Goal: Task Accomplishment & Management: Use online tool/utility

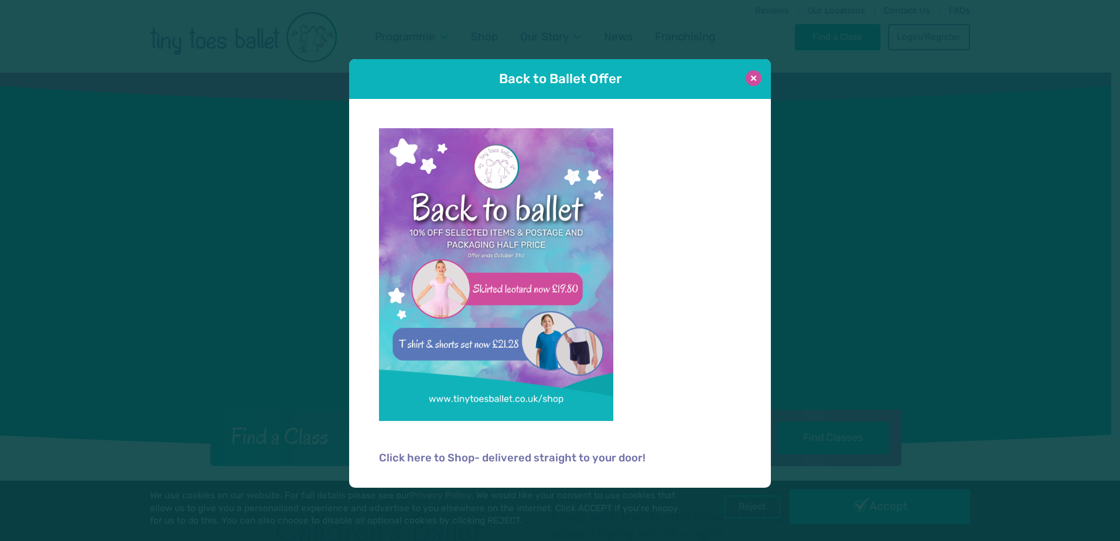
click at [753, 76] on button at bounding box center [754, 78] width 16 height 16
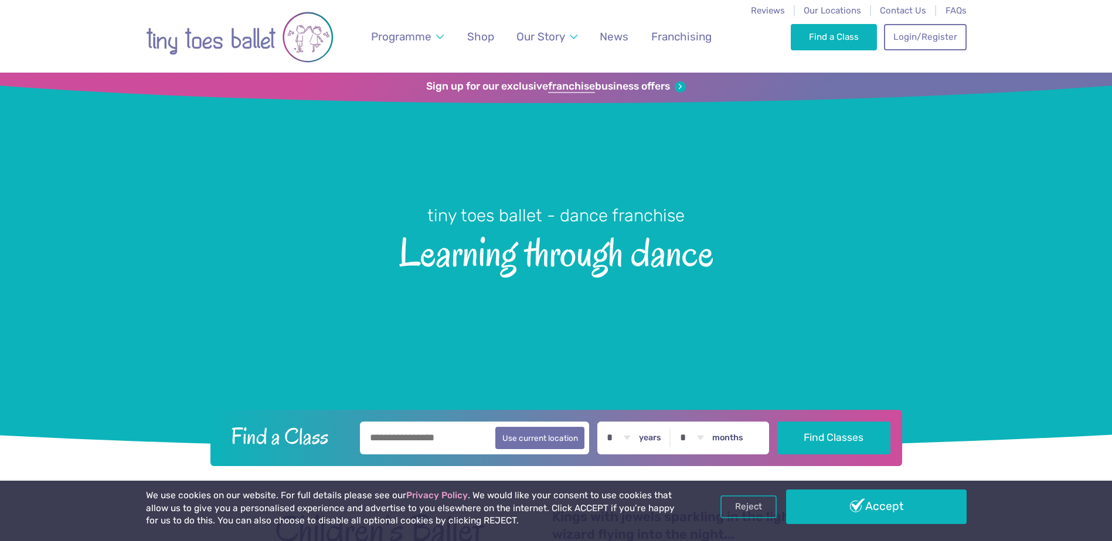
click at [439, 438] on input "text" at bounding box center [475, 438] width 230 height 33
click at [542, 439] on button "Use current location" at bounding box center [540, 438] width 90 height 22
click at [448, 439] on input "**********" at bounding box center [475, 438] width 230 height 33
click at [451, 439] on input "**********" at bounding box center [475, 438] width 230 height 33
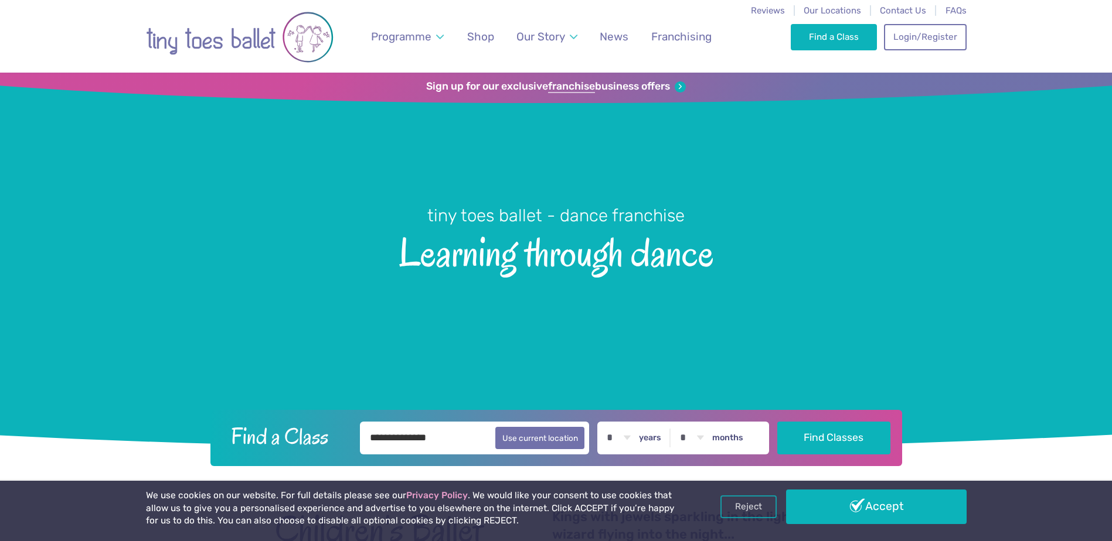
click at [451, 439] on input "**********" at bounding box center [475, 438] width 230 height 33
click at [545, 442] on button "Use current location" at bounding box center [540, 438] width 90 height 22
click at [430, 441] on input "**********" at bounding box center [475, 438] width 230 height 33
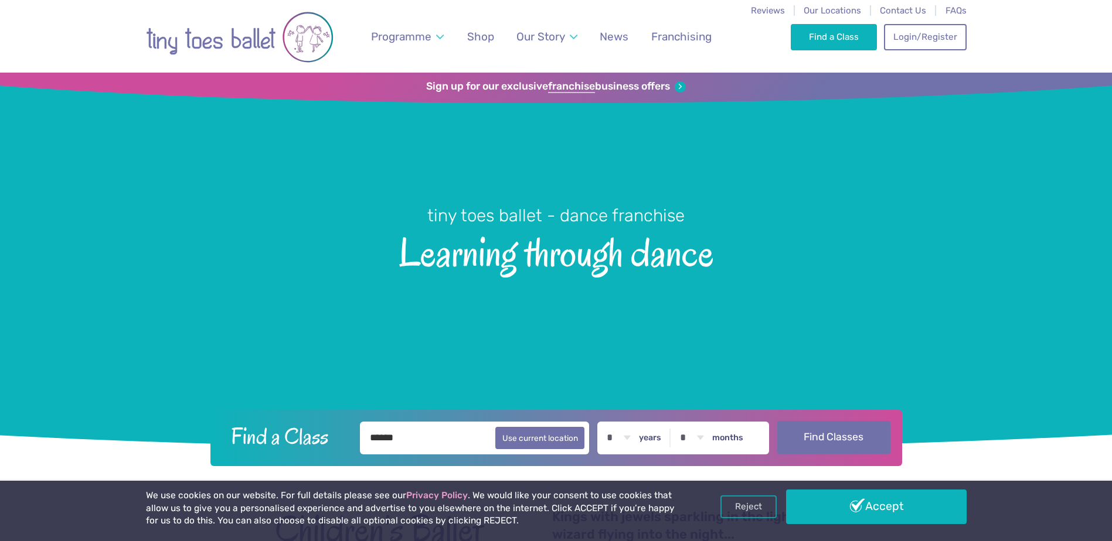
type input "******"
click at [850, 437] on button "Find Classes" at bounding box center [833, 437] width 113 height 33
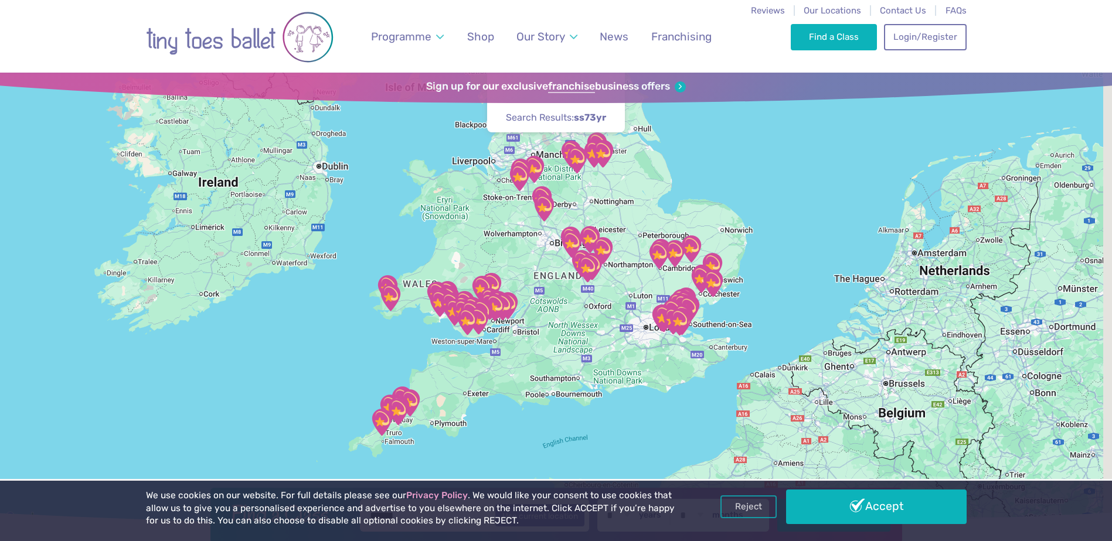
drag, startPoint x: 755, startPoint y: 435, endPoint x: 667, endPoint y: 313, distance: 150.6
click at [667, 313] on img "St Nicholas church" at bounding box center [678, 322] width 29 height 29
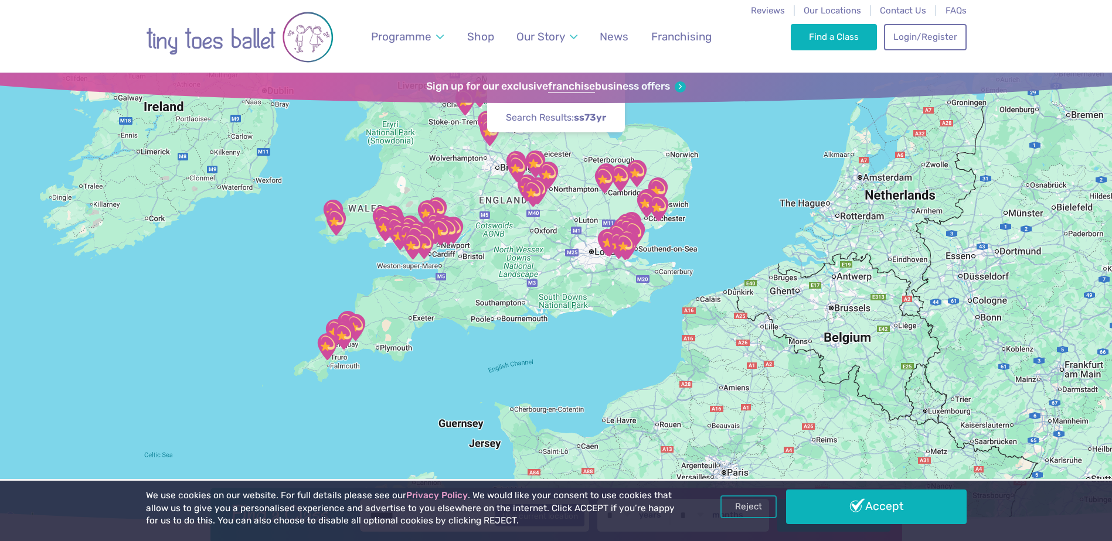
click at [646, 238] on img "The Stables" at bounding box center [633, 234] width 29 height 29
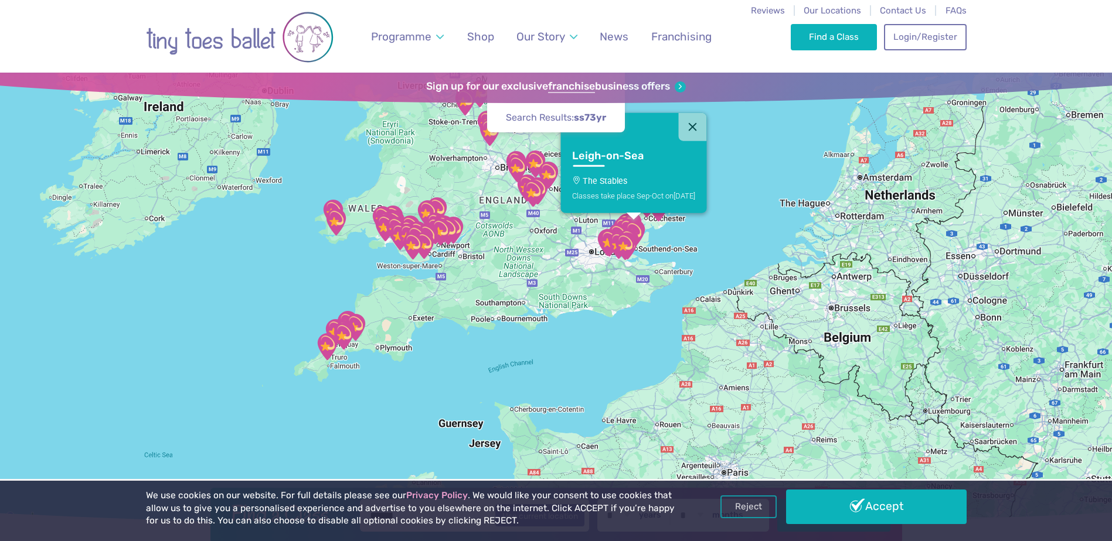
click at [646, 238] on img "The Stables" at bounding box center [633, 234] width 29 height 29
click at [661, 237] on div "To navigate, press the arrow keys. Leigh-on-Sea The Stables Classes take place …" at bounding box center [556, 299] width 1112 height 453
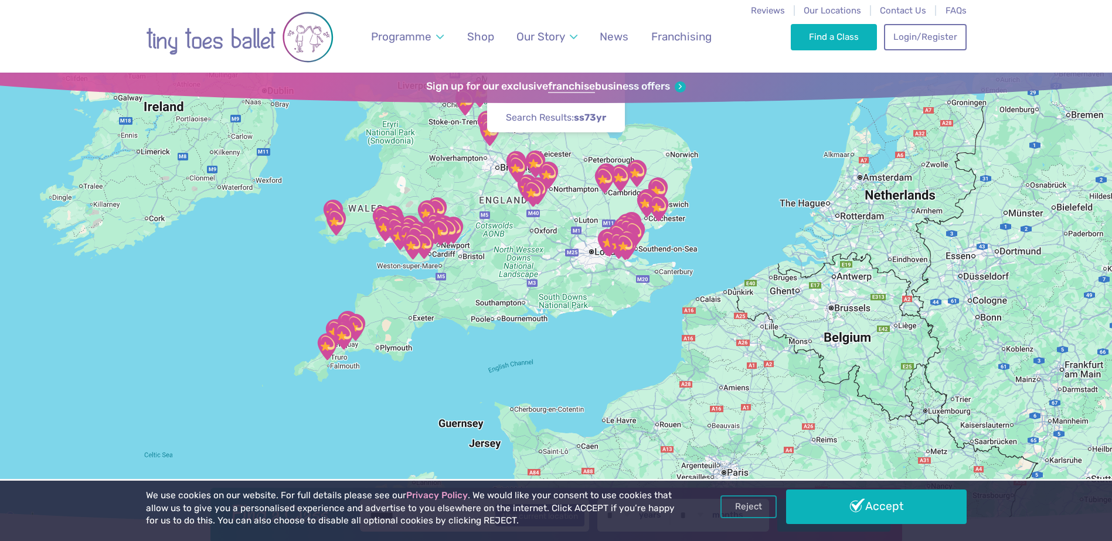
click at [661, 237] on div "To navigate, press the arrow keys." at bounding box center [556, 299] width 1112 height 453
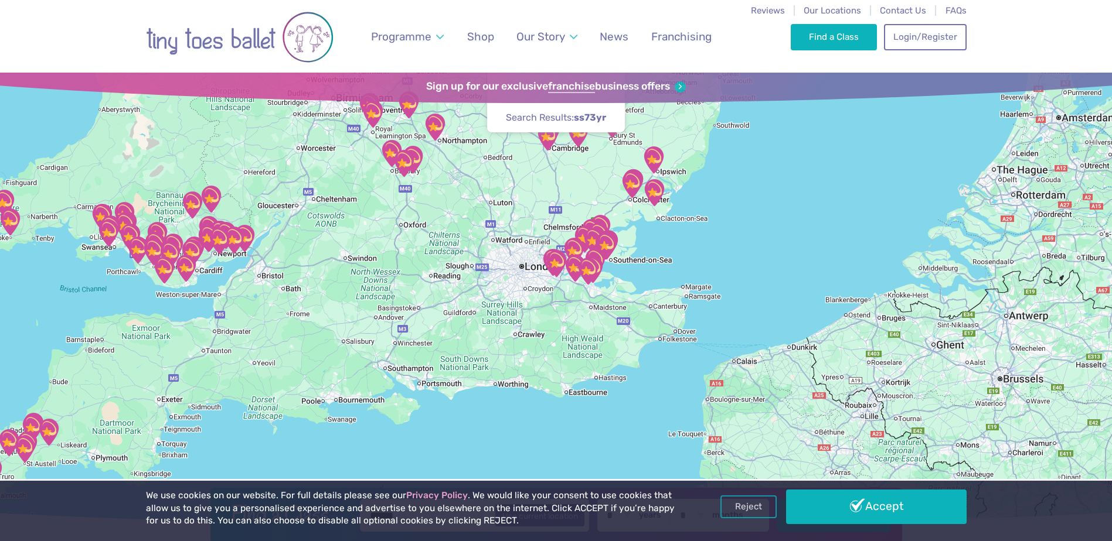
click at [636, 243] on div at bounding box center [556, 299] width 1112 height 453
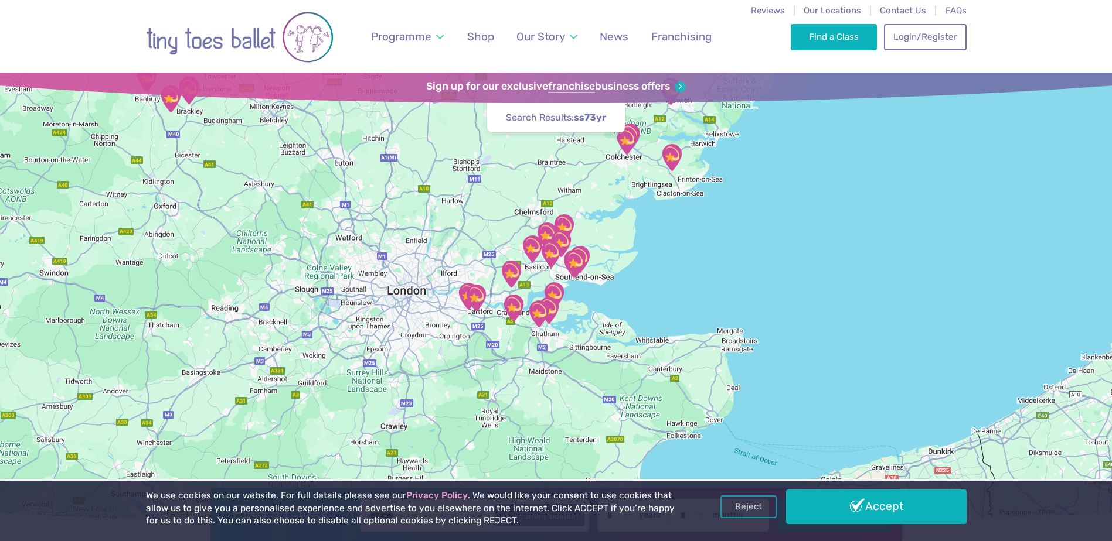
click at [615, 248] on div at bounding box center [556, 299] width 1112 height 453
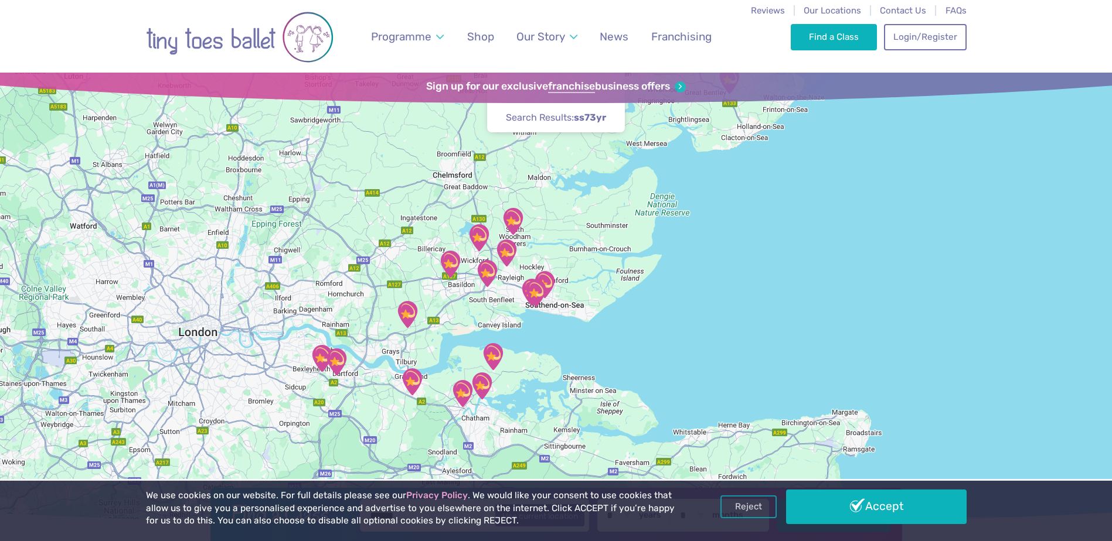
click at [524, 261] on div at bounding box center [556, 299] width 1112 height 453
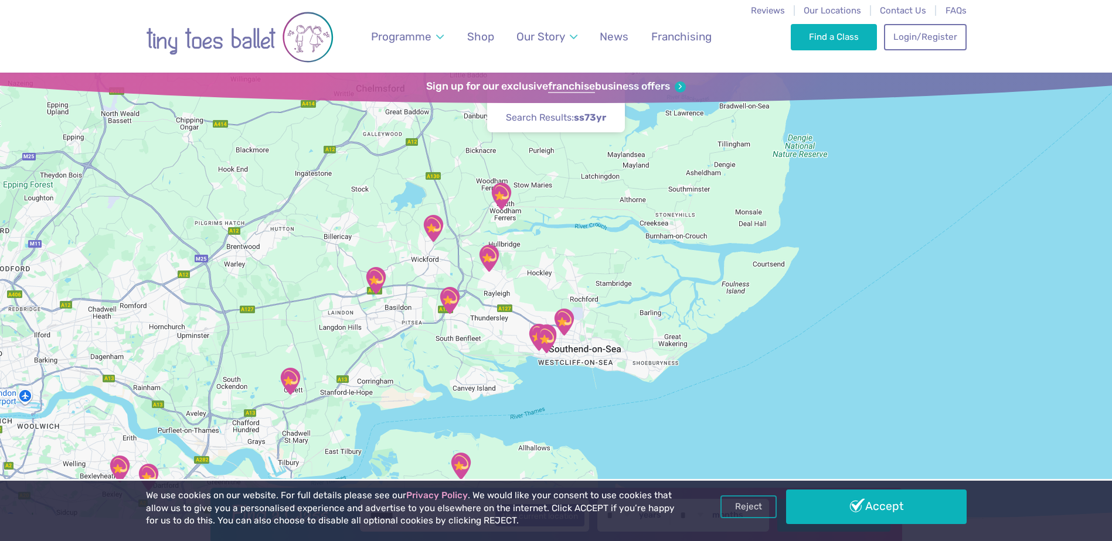
click at [520, 307] on div at bounding box center [556, 299] width 1112 height 453
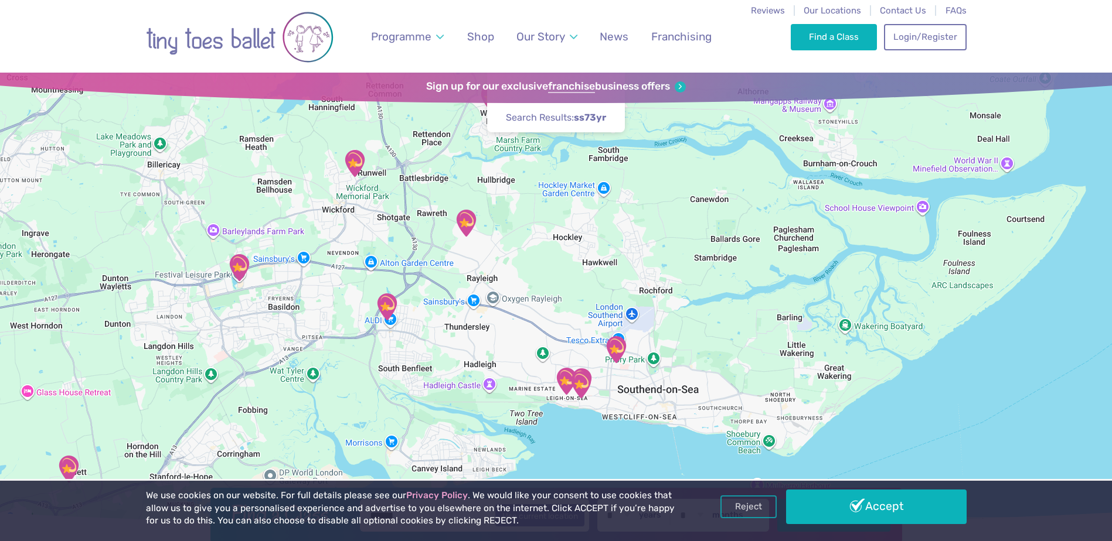
drag, startPoint x: 516, startPoint y: 333, endPoint x: 530, endPoint y: 330, distance: 14.9
click at [530, 330] on div at bounding box center [556, 299] width 1112 height 453
click at [422, 325] on div at bounding box center [556, 299] width 1112 height 453
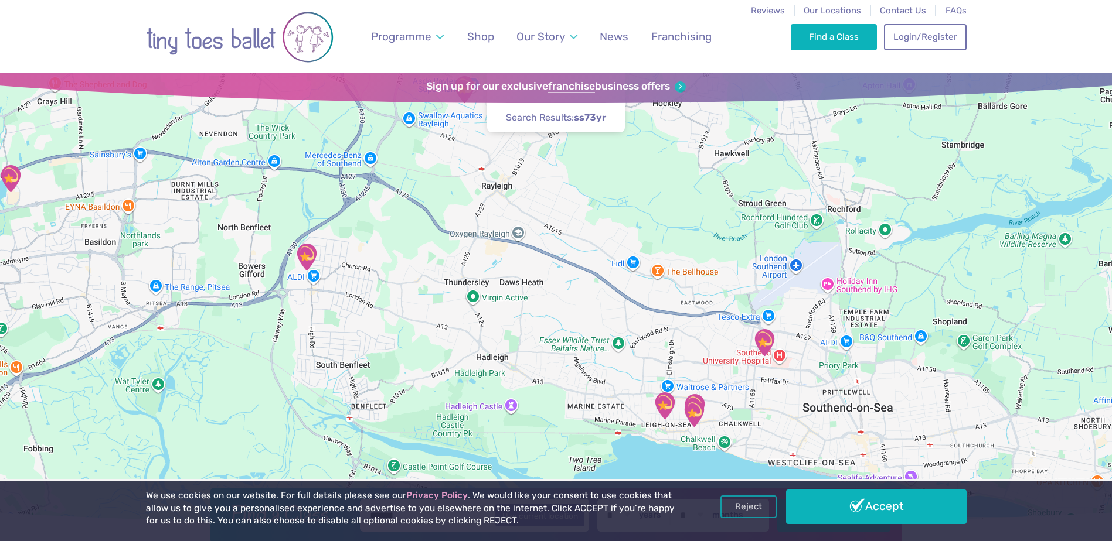
drag, startPoint x: 571, startPoint y: 357, endPoint x: 523, endPoint y: 311, distance: 66.3
click at [523, 311] on div at bounding box center [556, 299] width 1112 height 453
click at [311, 256] on img "St George's Church Hall" at bounding box center [306, 257] width 29 height 29
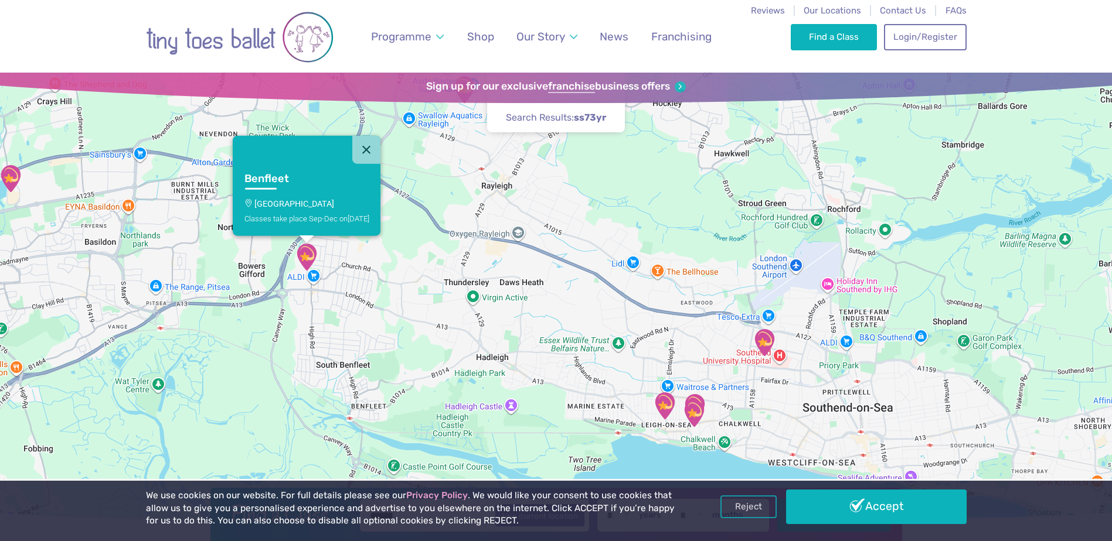
click at [666, 407] on img "Leigh Community Centre" at bounding box center [664, 405] width 29 height 29
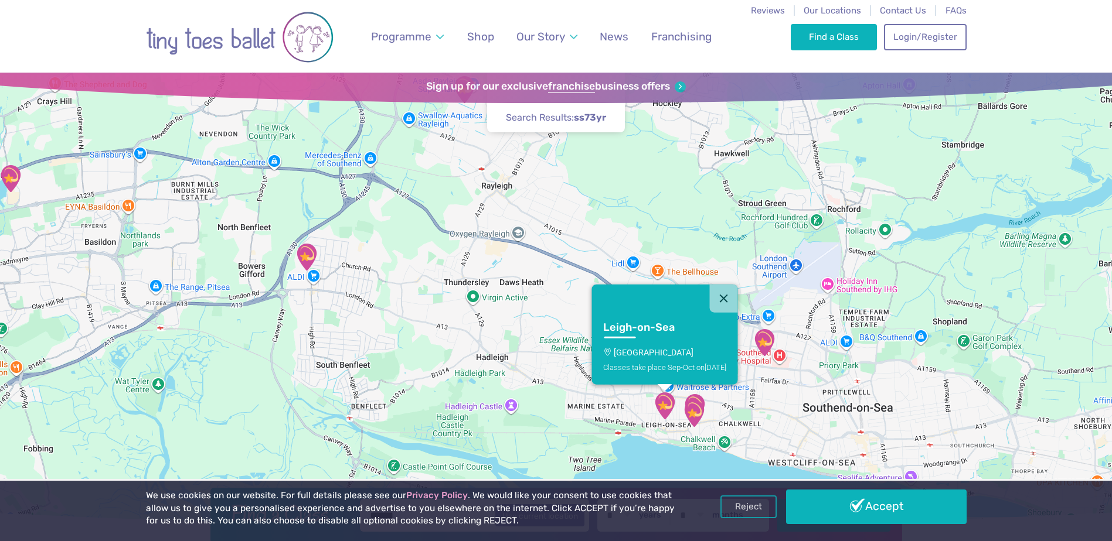
click at [697, 403] on img "@ The Studio Leigh" at bounding box center [693, 413] width 29 height 29
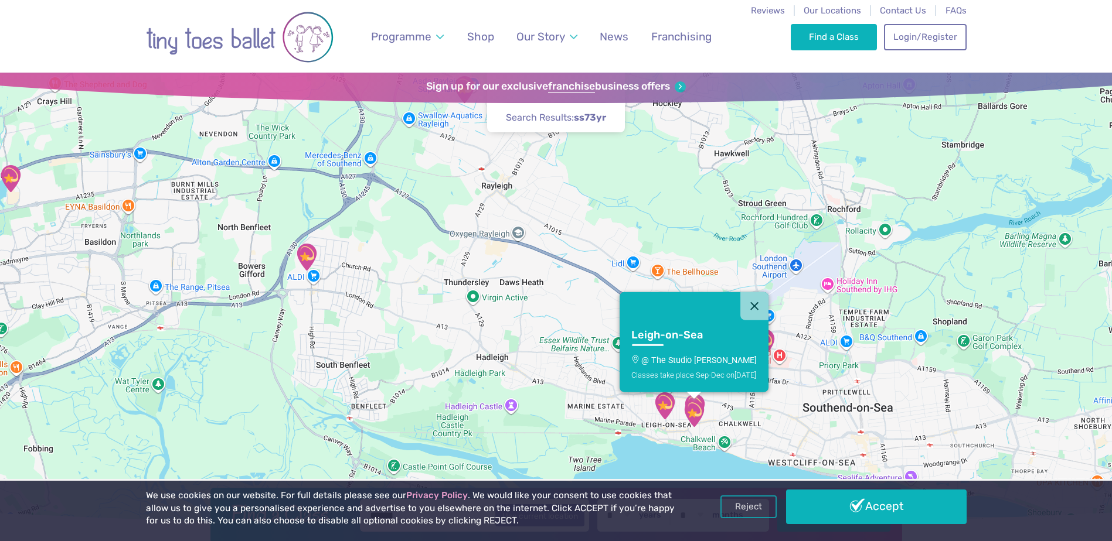
click at [711, 408] on div "[PERSON_NAME]-on-Sea @ The Studio Leigh Classes take place Sep-Dec [DATE]" at bounding box center [556, 299] width 1112 height 453
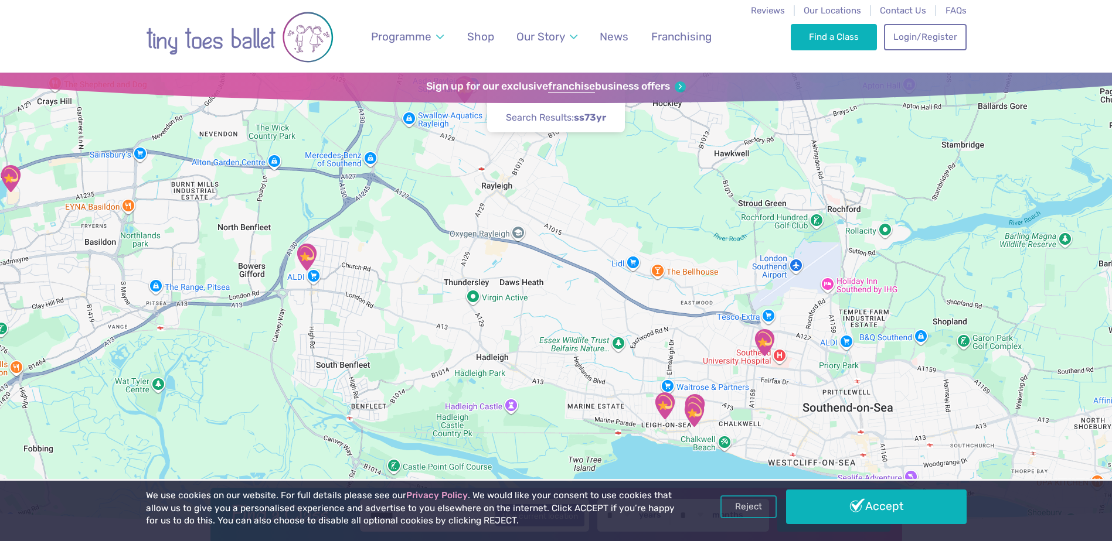
click at [711, 408] on div at bounding box center [556, 299] width 1112 height 453
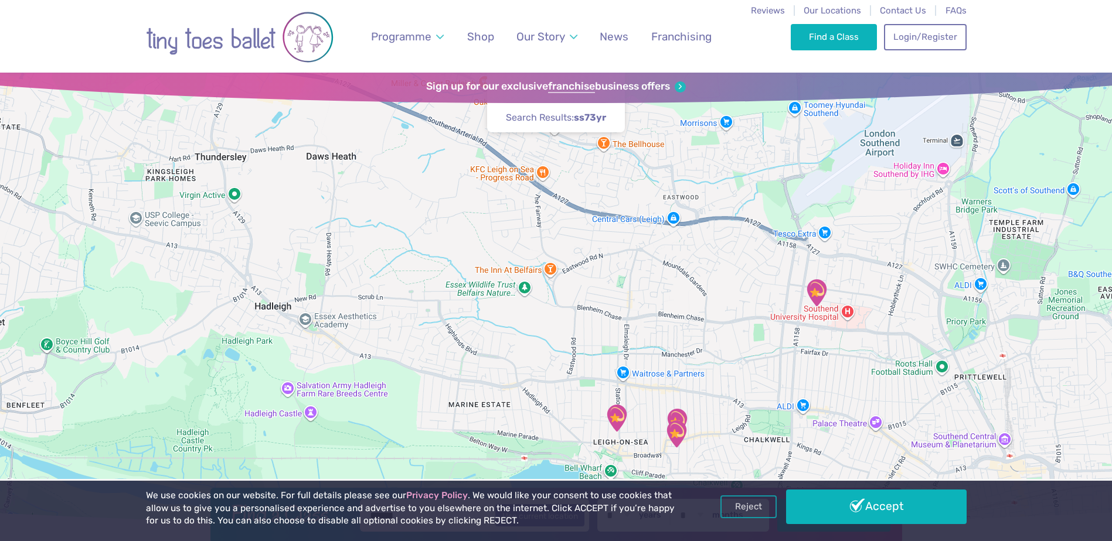
click at [700, 426] on div at bounding box center [556, 299] width 1112 height 453
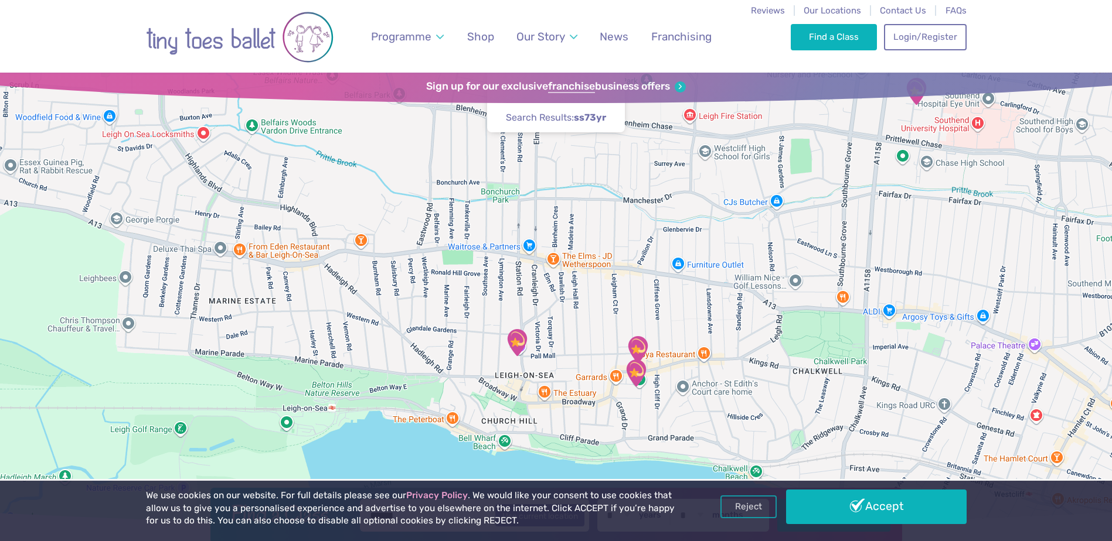
drag, startPoint x: 682, startPoint y: 417, endPoint x: 665, endPoint y: 334, distance: 84.9
click at [665, 334] on div at bounding box center [556, 299] width 1112 height 453
click at [663, 333] on div at bounding box center [556, 299] width 1112 height 453
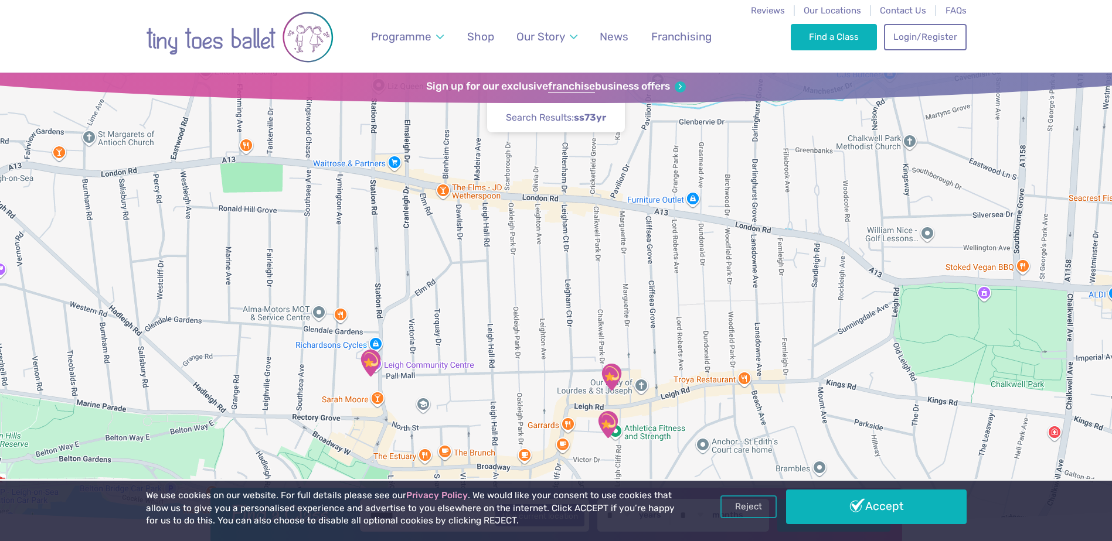
click at [615, 376] on img "The Stables" at bounding box center [610, 377] width 29 height 29
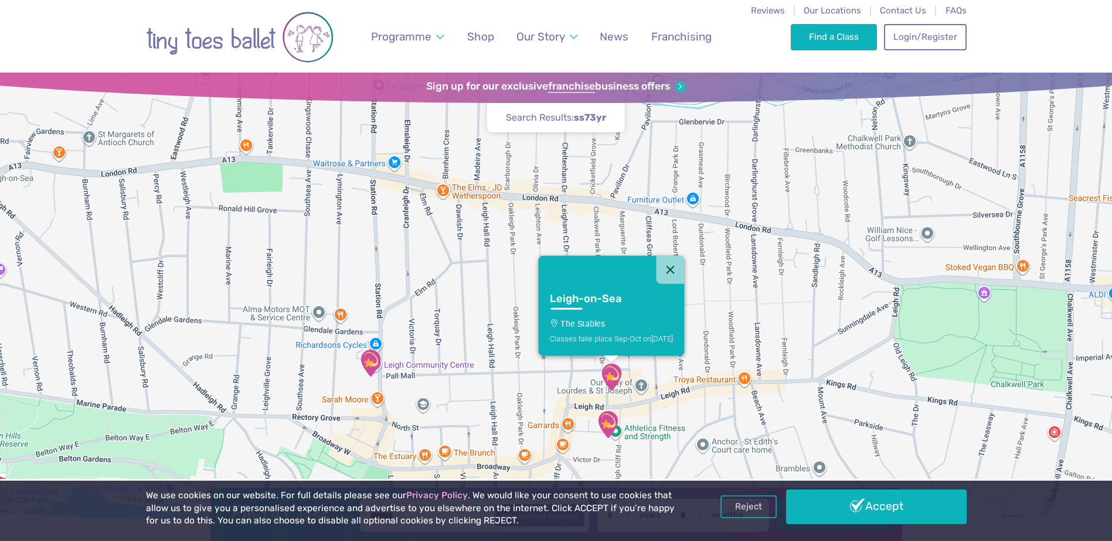
click at [605, 423] on img "@ The Studio Leigh" at bounding box center [607, 424] width 29 height 29
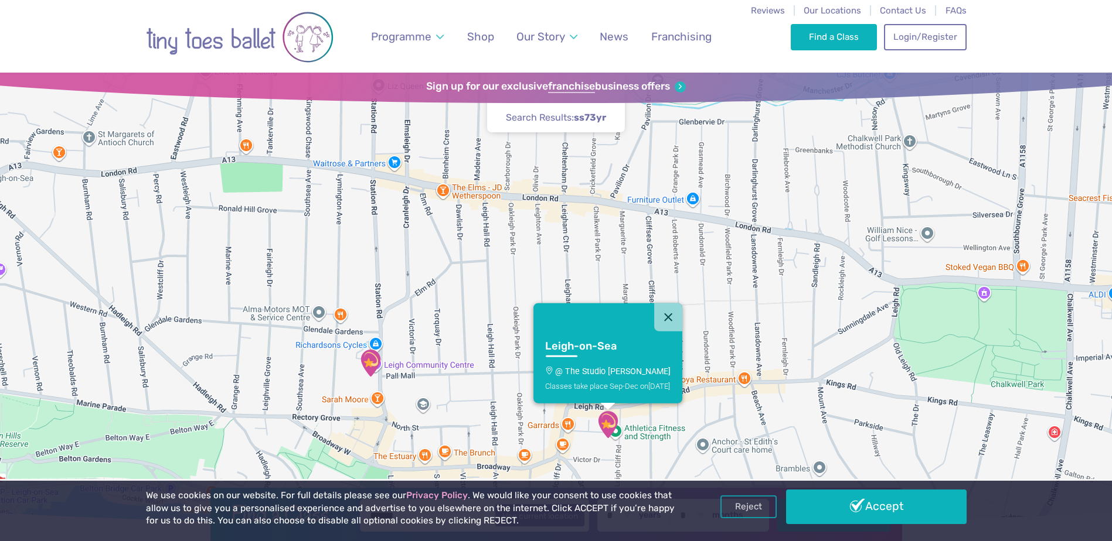
click at [616, 367] on p "@ The Studio [PERSON_NAME]" at bounding box center [607, 370] width 126 height 9
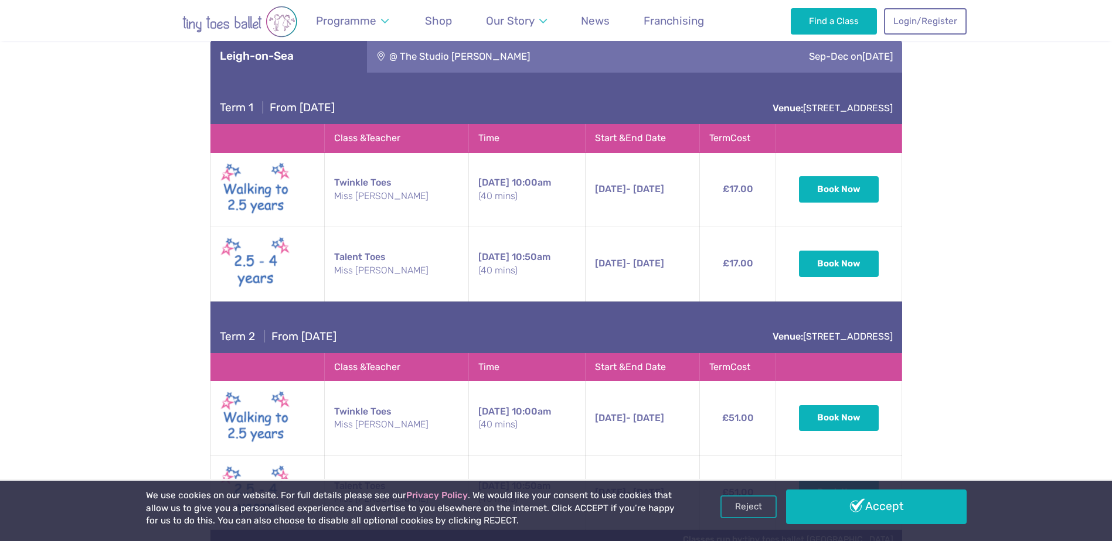
scroll to position [2311, 0]
